Goal: Task Accomplishment & Management: Manage account settings

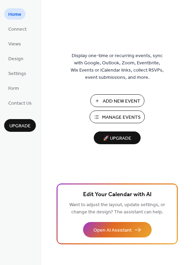
click at [123, 116] on span "Manage Events" at bounding box center [121, 117] width 39 height 7
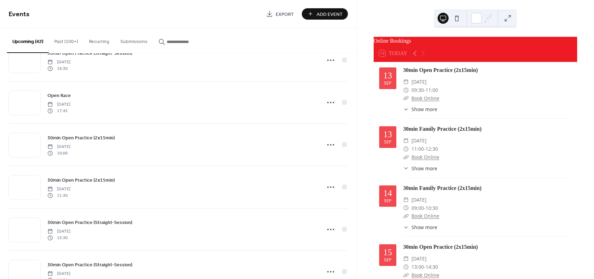
scroll to position [688, 0]
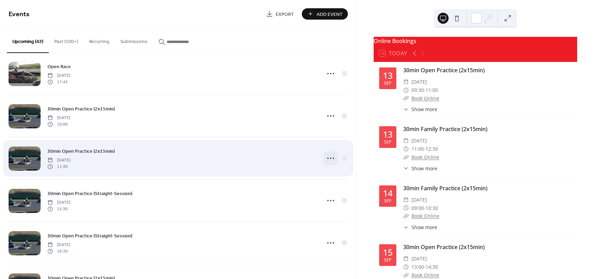
click at [328, 158] on icon at bounding box center [330, 158] width 11 height 11
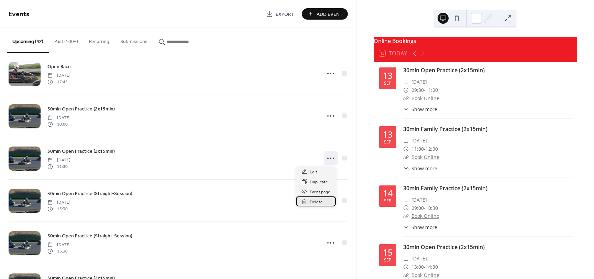
click at [318, 202] on span "Delete" at bounding box center [316, 201] width 13 height 7
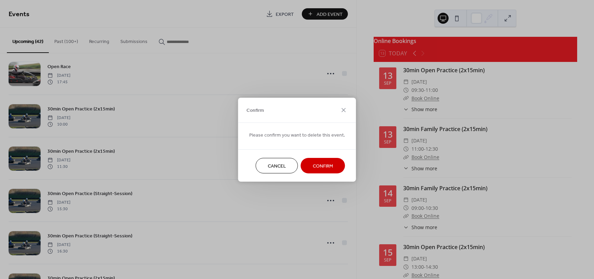
click at [327, 167] on span "Confirm" at bounding box center [323, 165] width 20 height 7
